Goal: Information Seeking & Learning: Check status

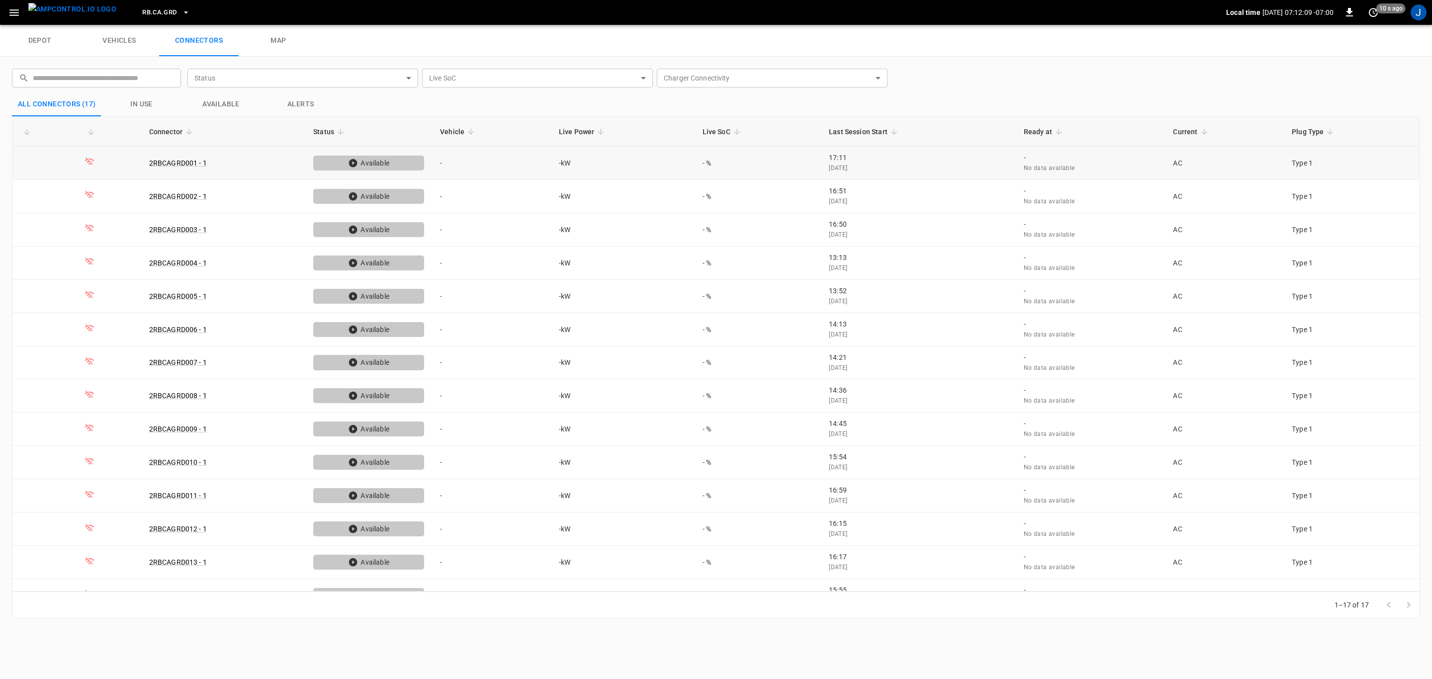
click at [172, 161] on link "2RBCAGRD001 - 1" at bounding box center [178, 163] width 58 height 8
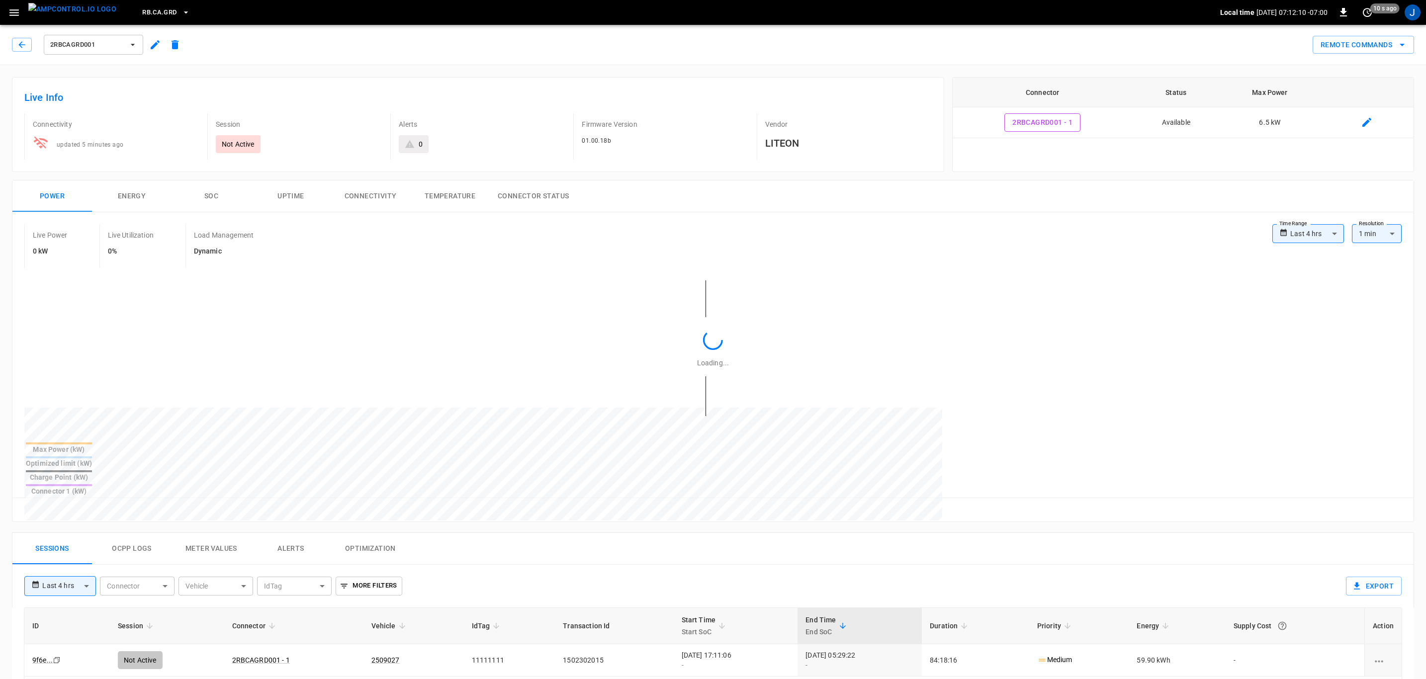
type input "**********"
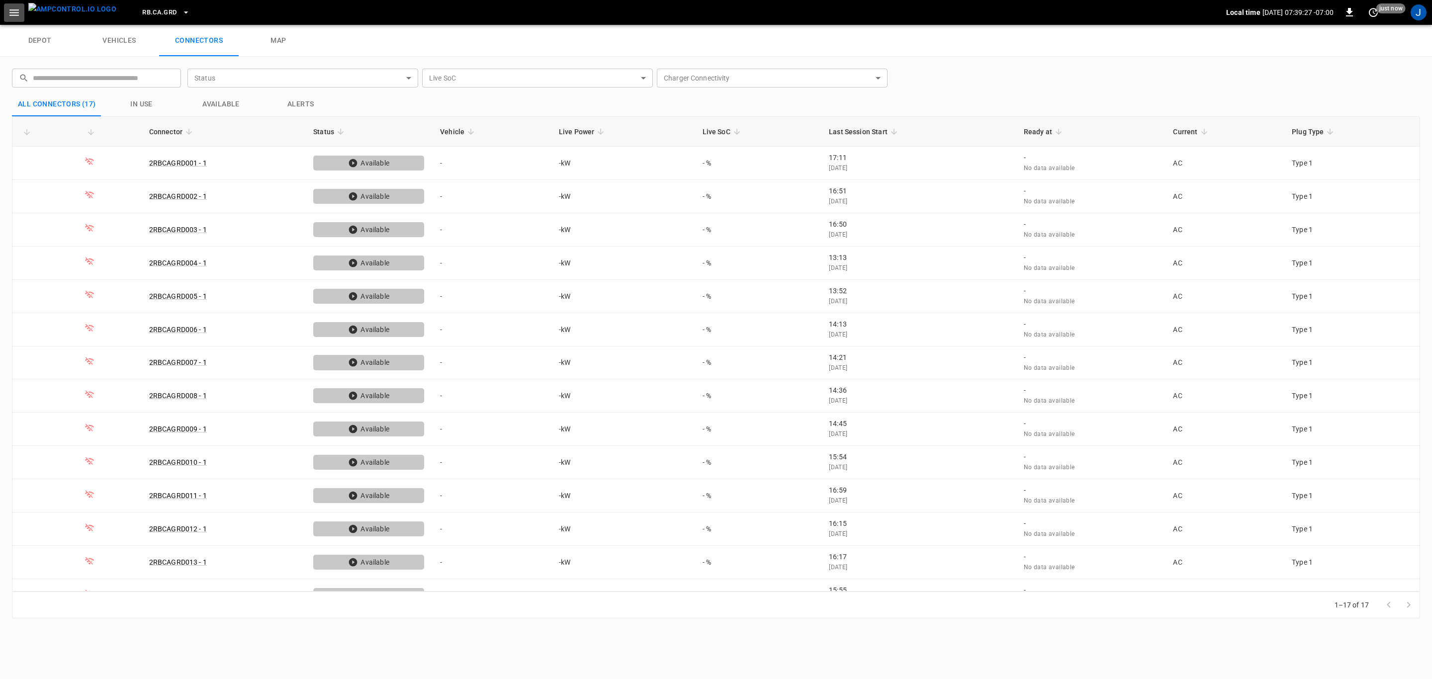
click at [19, 13] on icon "button" at bounding box center [14, 12] width 12 height 12
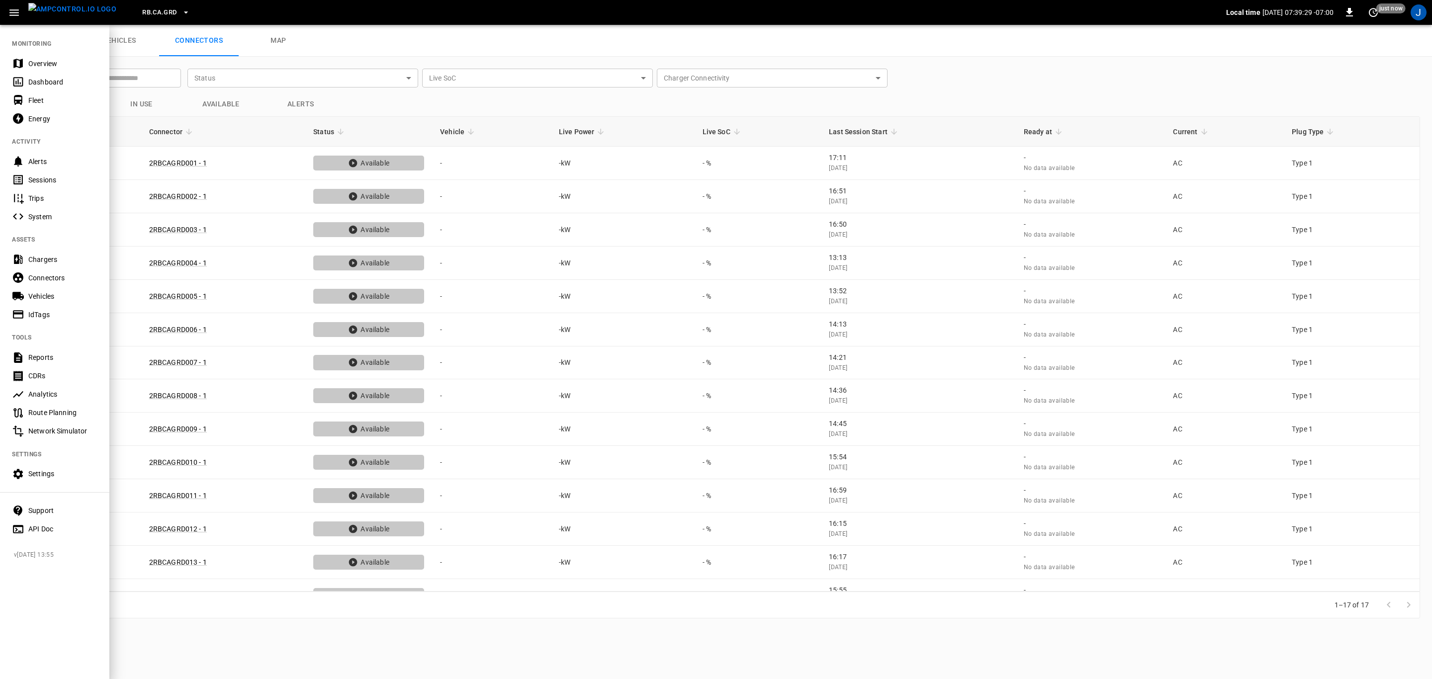
click at [38, 157] on div "Alerts" at bounding box center [62, 162] width 69 height 10
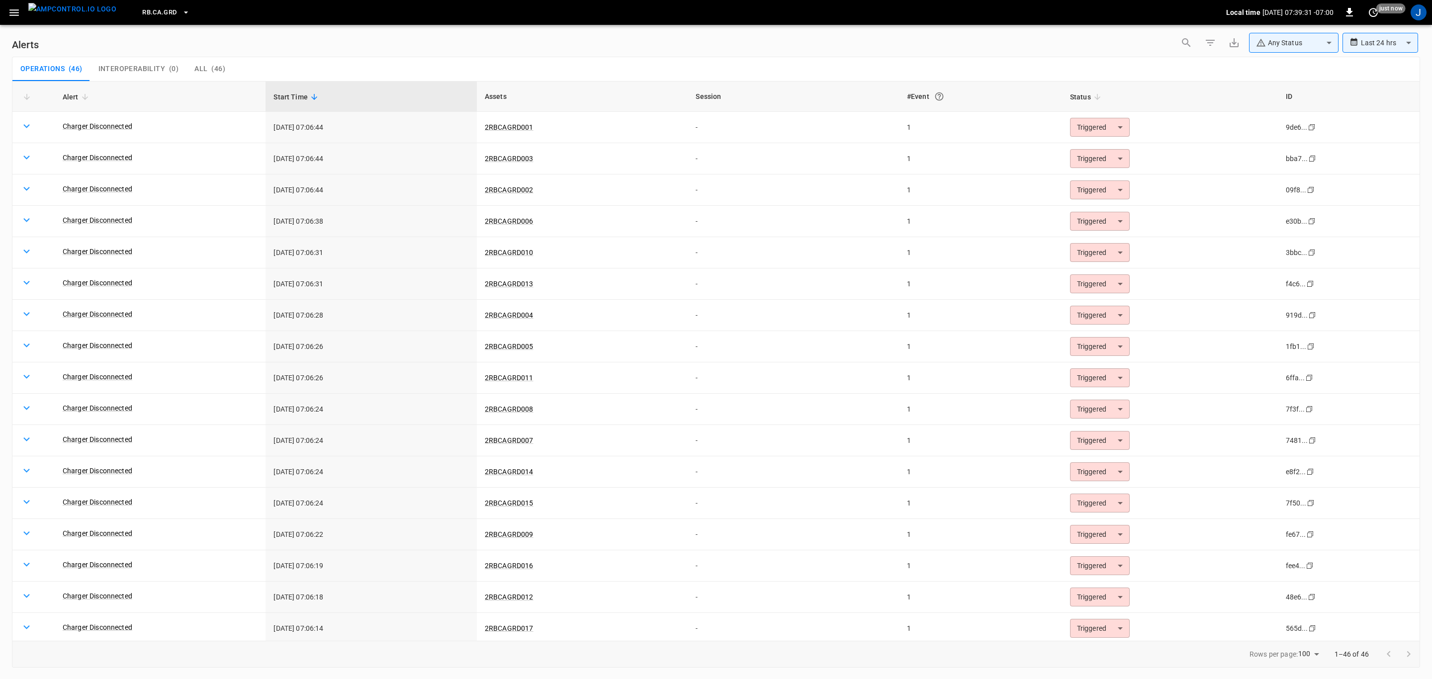
click at [101, 123] on link "Charger Disconnected" at bounding box center [98, 126] width 70 height 10
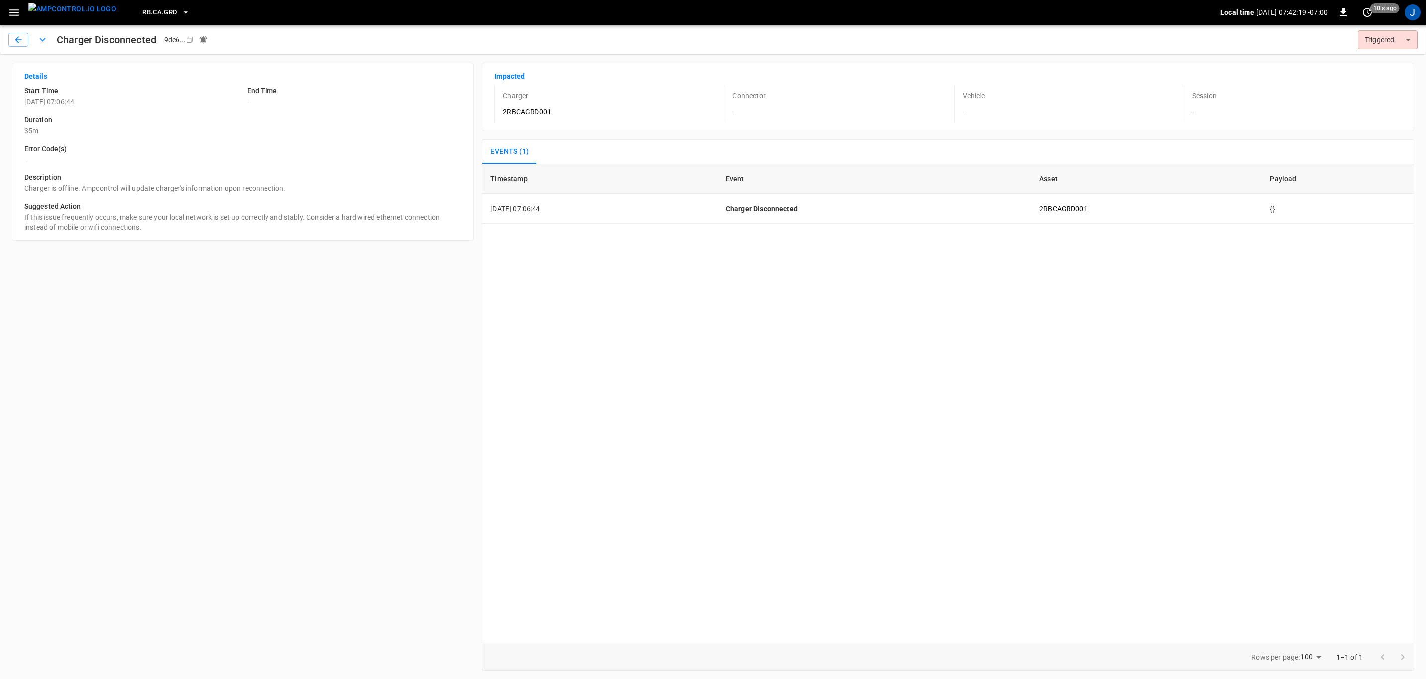
click at [55, 12] on img "menu" at bounding box center [72, 9] width 88 height 12
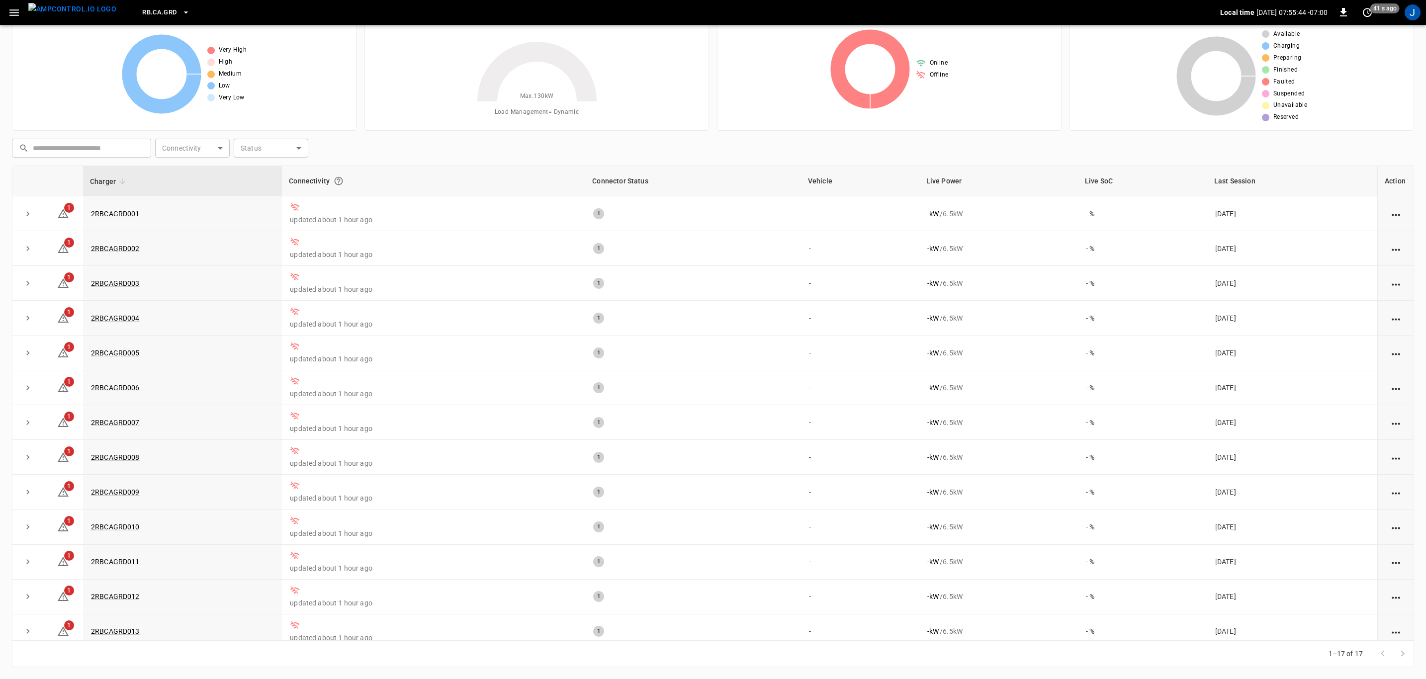
scroll to position [152, 0]
